Goal: Navigation & Orientation: Find specific page/section

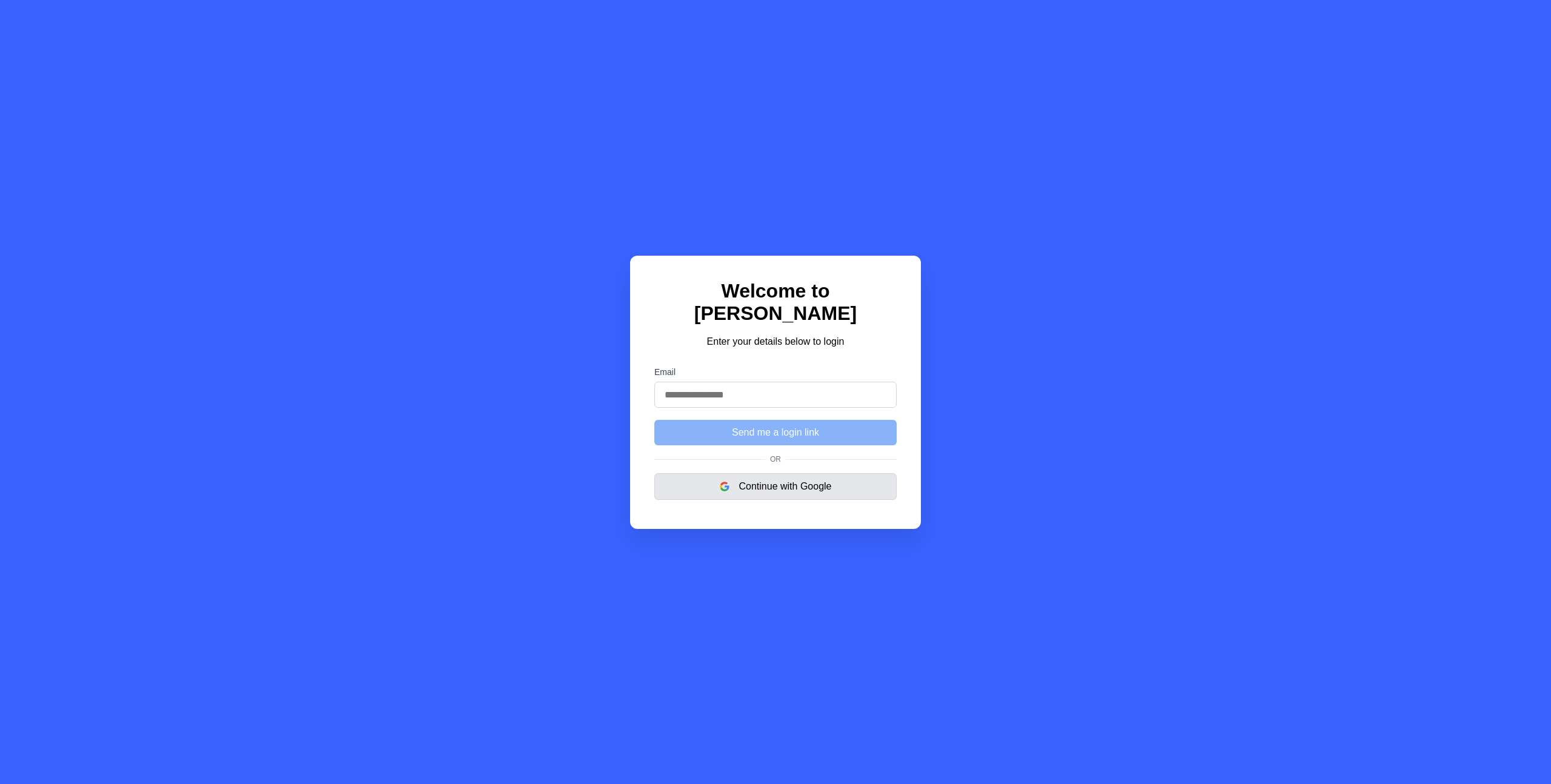
click at [750, 487] on button "Continue with Google" at bounding box center [776, 486] width 242 height 26
click at [753, 478] on button "Continue with Google" at bounding box center [776, 486] width 242 height 26
click at [762, 473] on button "Continue with Google" at bounding box center [776, 486] width 242 height 26
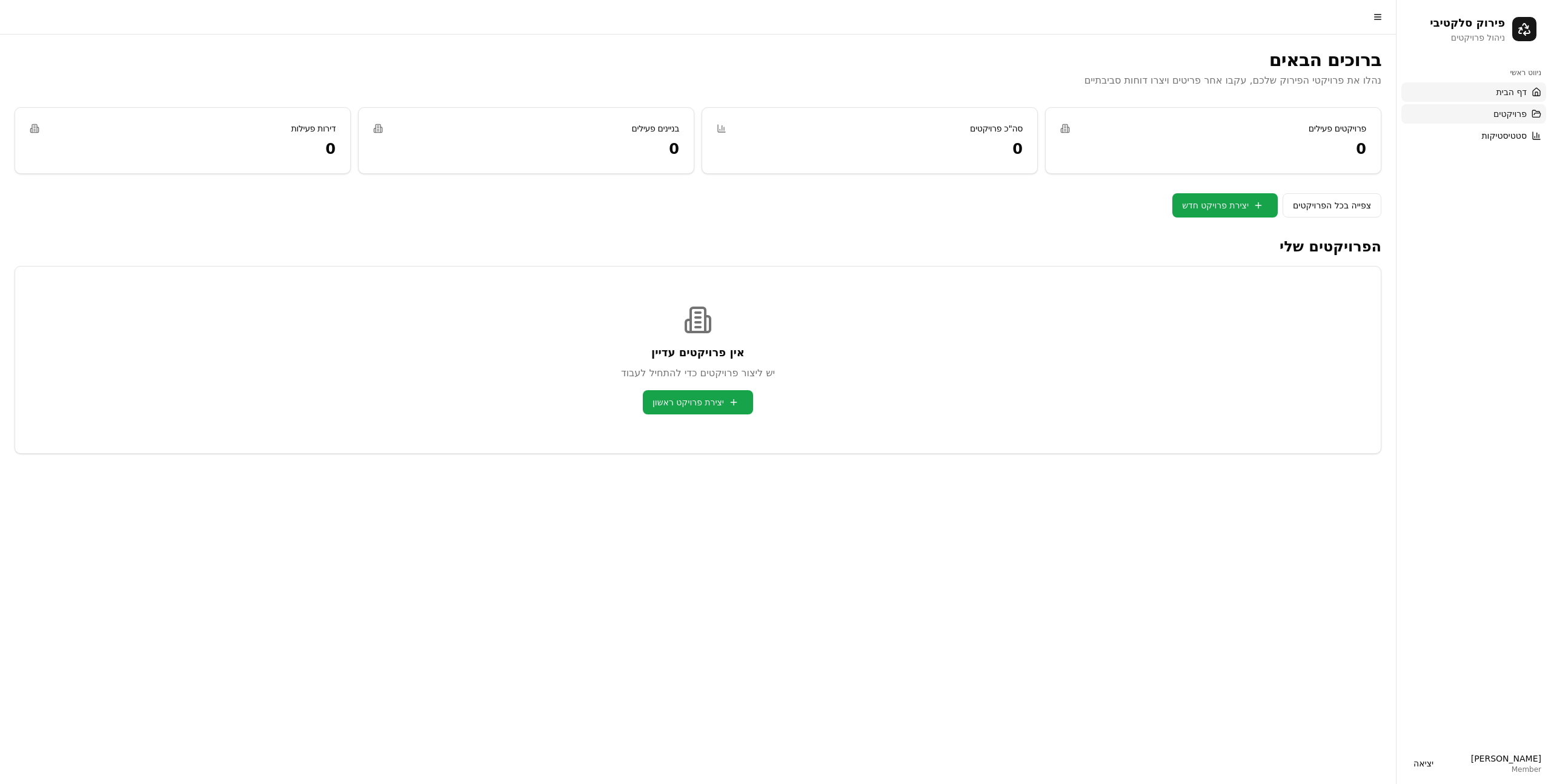
click at [1499, 115] on span "פרויקטים" at bounding box center [1510, 113] width 33 height 12
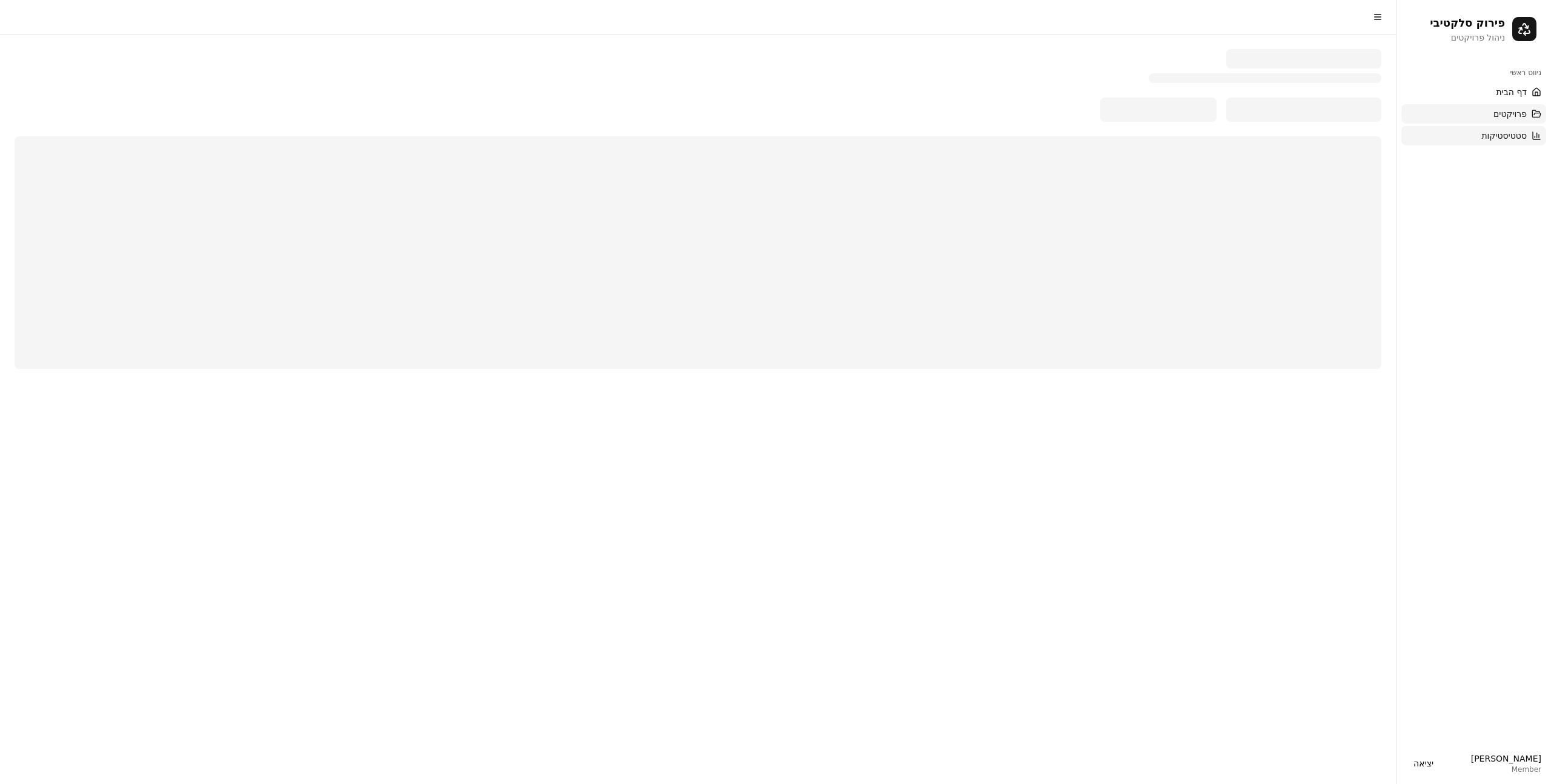
click at [1507, 138] on span "סטטיסטיקות" at bounding box center [1504, 135] width 45 height 12
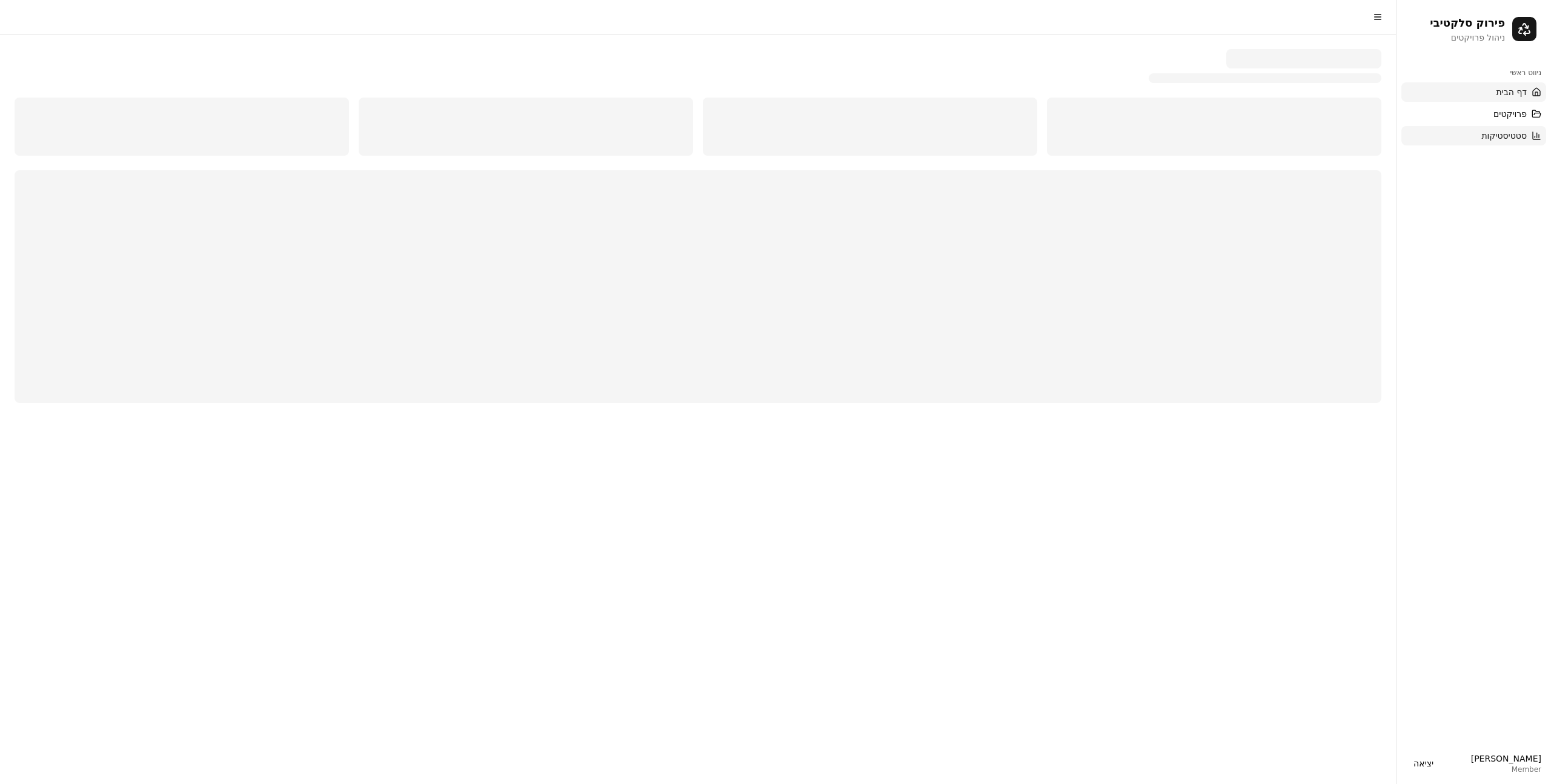
click at [1518, 91] on span "דף הבית" at bounding box center [1511, 92] width 31 height 12
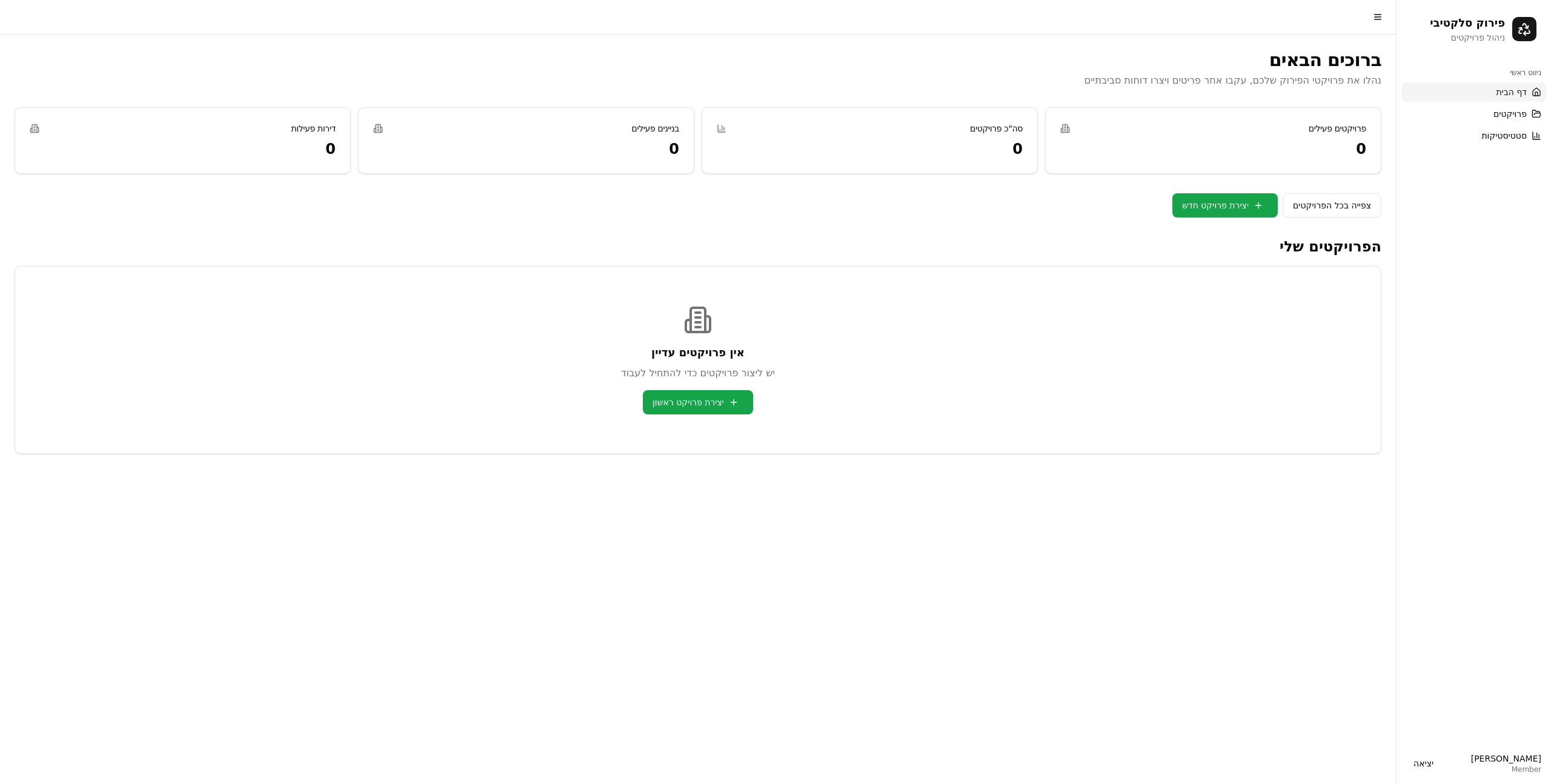
click at [920, 222] on div "ברוכים הבאים נהלו את פרויקטי הפירוק שלכם, עקבו אחר פריטים ויצרו דוחות סביבתיים …" at bounding box center [698, 251] width 1367 height 405
